Goal: Task Accomplishment & Management: Manage account settings

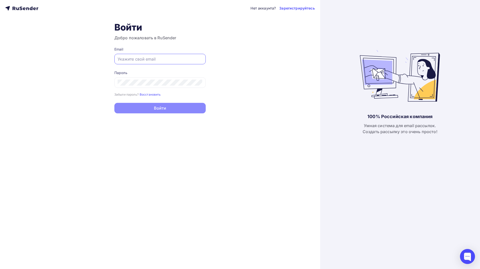
click at [147, 61] on input "text" at bounding box center [160, 59] width 85 height 6
type input "[EMAIL_ADDRESS][DOMAIN_NAME]"
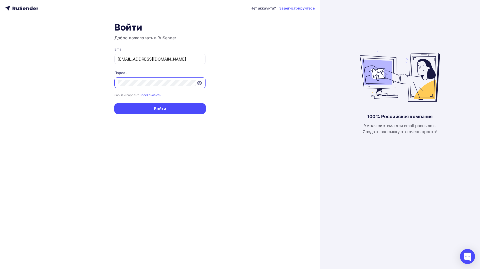
click at [114, 103] on button "Войти" at bounding box center [159, 108] width 91 height 11
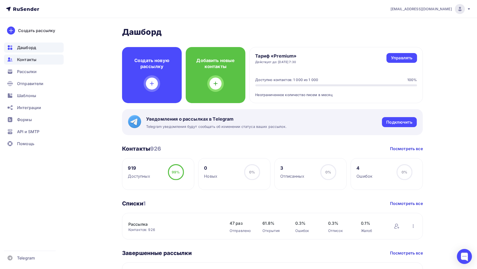
click at [32, 59] on span "Контакты" at bounding box center [26, 60] width 19 height 6
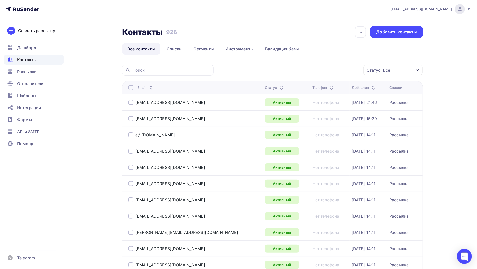
click at [379, 71] on div "Статус: Все" at bounding box center [377, 70] width 23 height 6
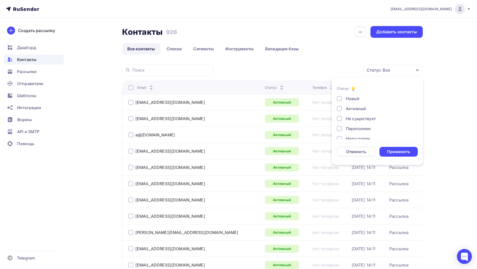
click at [356, 120] on div "Не существует" at bounding box center [361, 119] width 30 height 6
click at [363, 128] on div "Переполнен" at bounding box center [358, 129] width 25 height 6
click at [364, 139] on div "Недоступен" at bounding box center [358, 139] width 24 height 6
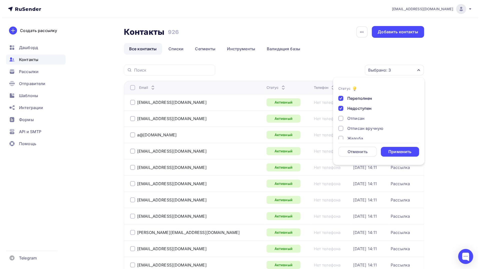
scroll to position [36, 0]
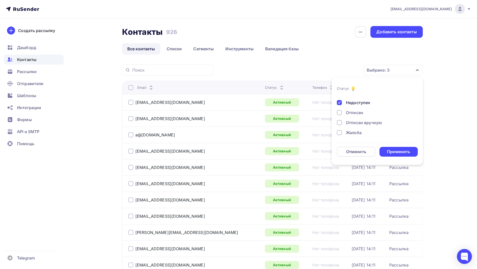
click at [357, 114] on div "Отписан" at bounding box center [354, 113] width 17 height 6
click at [359, 124] on div "Отписан вручную" at bounding box center [364, 123] width 36 height 6
click at [355, 134] on div "Жалоба" at bounding box center [354, 133] width 16 height 6
click at [398, 153] on div "Применить" at bounding box center [398, 152] width 23 height 6
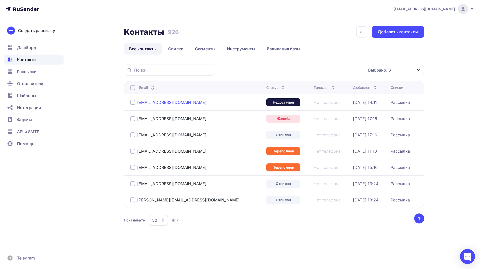
drag, startPoint x: 192, startPoint y: 103, endPoint x: 139, endPoint y: 103, distance: 52.8
click at [138, 103] on div "[EMAIL_ADDRESS][DOMAIN_NAME]" at bounding box center [192, 102] width 125 height 8
copy div "[EMAIL_ADDRESS][DOMAIN_NAME]"
drag, startPoint x: 175, startPoint y: 118, endPoint x: 137, endPoint y: 119, distance: 37.6
click at [137, 119] on div "[EMAIL_ADDRESS][DOMAIN_NAME]" at bounding box center [192, 119] width 125 height 8
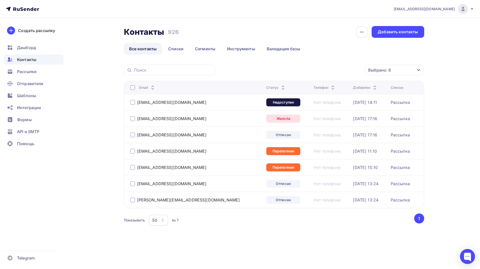
copy div "[EMAIL_ADDRESS][DOMAIN_NAME]"
drag, startPoint x: 176, startPoint y: 136, endPoint x: 136, endPoint y: 133, distance: 39.9
click at [136, 133] on div "[EMAIL_ADDRESS][DOMAIN_NAME]" at bounding box center [192, 135] width 125 height 8
copy div "[EMAIL_ADDRESS][DOMAIN_NAME]"
drag, startPoint x: 196, startPoint y: 150, endPoint x: 137, endPoint y: 151, distance: 59.1
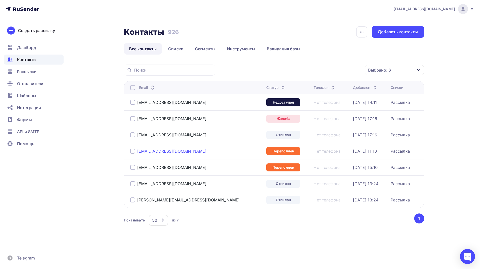
click at [137, 151] on div "[EMAIL_ADDRESS][DOMAIN_NAME]" at bounding box center [192, 151] width 125 height 8
copy div "[EMAIL_ADDRESS][DOMAIN_NAME]"
drag, startPoint x: 196, startPoint y: 165, endPoint x: 141, endPoint y: 167, distance: 55.1
click at [138, 166] on div "[EMAIL_ADDRESS][DOMAIN_NAME]" at bounding box center [192, 168] width 125 height 8
copy div "[EMAIL_ADDRESS][DOMAIN_NAME]"
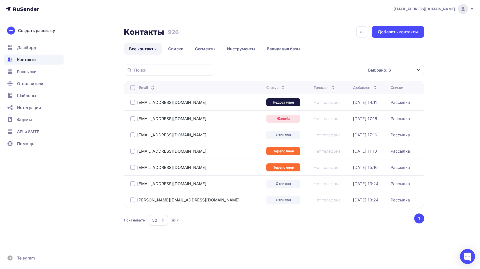
drag, startPoint x: 198, startPoint y: 182, endPoint x: 136, endPoint y: 180, distance: 61.6
click at [136, 180] on div "[EMAIL_ADDRESS][DOMAIN_NAME]" at bounding box center [192, 184] width 125 height 8
copy div "[EMAIL_ADDRESS][DOMAIN_NAME]"
drag, startPoint x: 184, startPoint y: 198, endPoint x: 137, endPoint y: 200, distance: 46.1
click at [137, 200] on div "[PERSON_NAME][EMAIL_ADDRESS][DOMAIN_NAME]" at bounding box center [192, 200] width 125 height 8
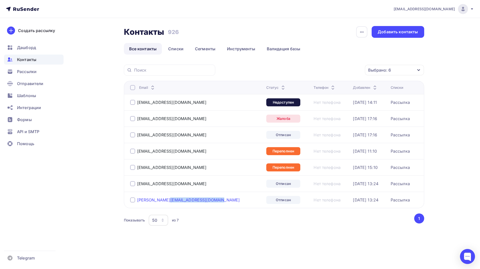
copy div "[PERSON_NAME][EMAIL_ADDRESS][DOMAIN_NAME]"
click at [133, 88] on div at bounding box center [132, 87] width 5 height 5
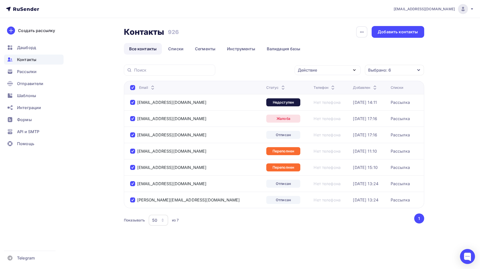
click at [352, 70] on icon "button" at bounding box center [355, 70] width 6 height 6
click at [322, 104] on div "Удалить" at bounding box center [328, 105] width 54 height 6
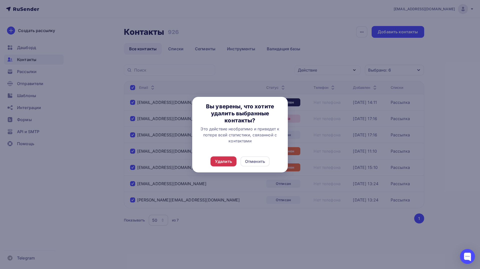
click at [226, 161] on div "Удалить" at bounding box center [223, 162] width 17 height 6
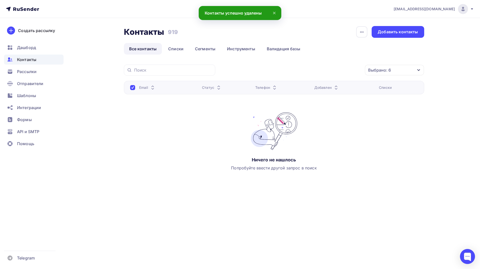
click at [383, 71] on div "Выбрано: 6" at bounding box center [379, 70] width 23 height 6
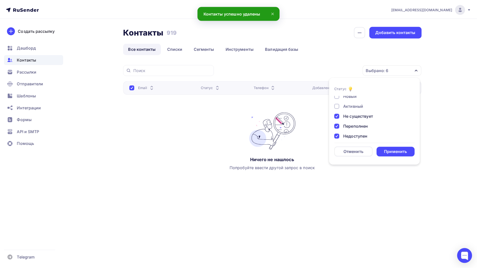
scroll to position [0, 0]
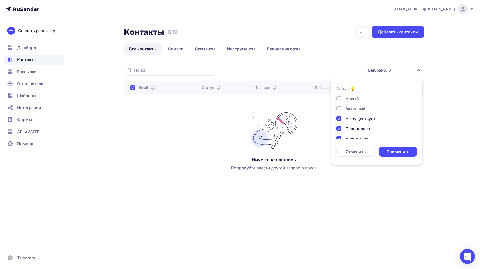
click at [353, 108] on div "Активный" at bounding box center [356, 109] width 20 height 6
click at [364, 153] on div "Отменить" at bounding box center [356, 152] width 20 height 6
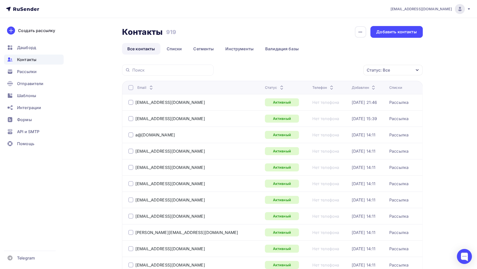
click at [382, 73] on div "Статус: Все" at bounding box center [377, 70] width 23 height 6
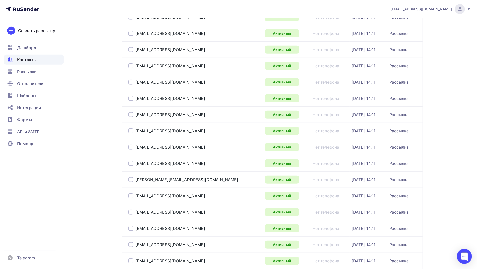
scroll to position [235, 0]
